Goal: Navigation & Orientation: Find specific page/section

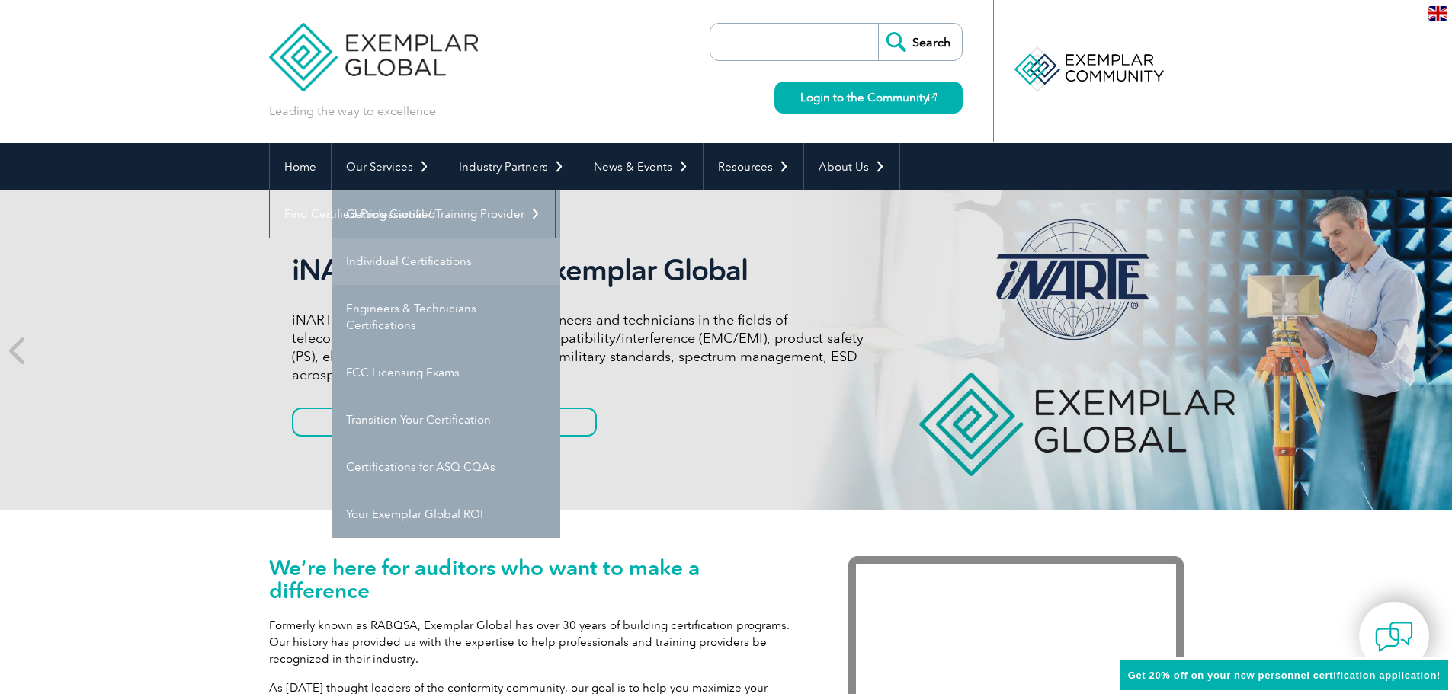
click at [384, 258] on link "Individual Certifications" at bounding box center [446, 261] width 229 height 47
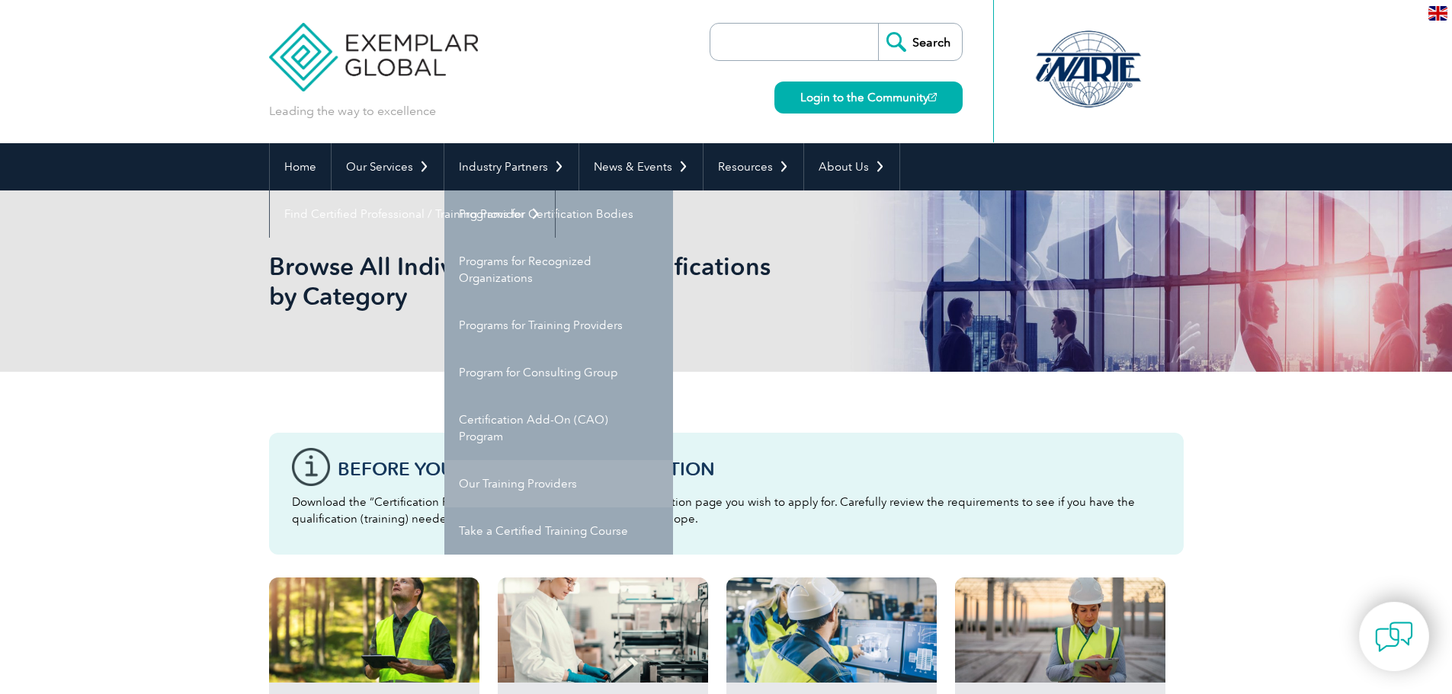
click at [488, 482] on link "Our Training Providers" at bounding box center [558, 483] width 229 height 47
